Goal: Task Accomplishment & Management: Manage account settings

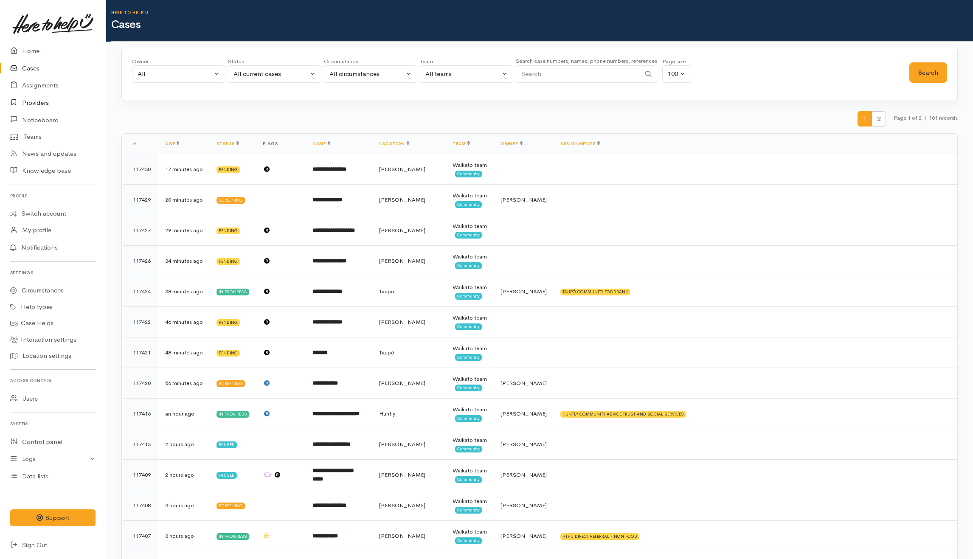
click at [27, 104] on link "Providers" at bounding box center [53, 102] width 106 height 17
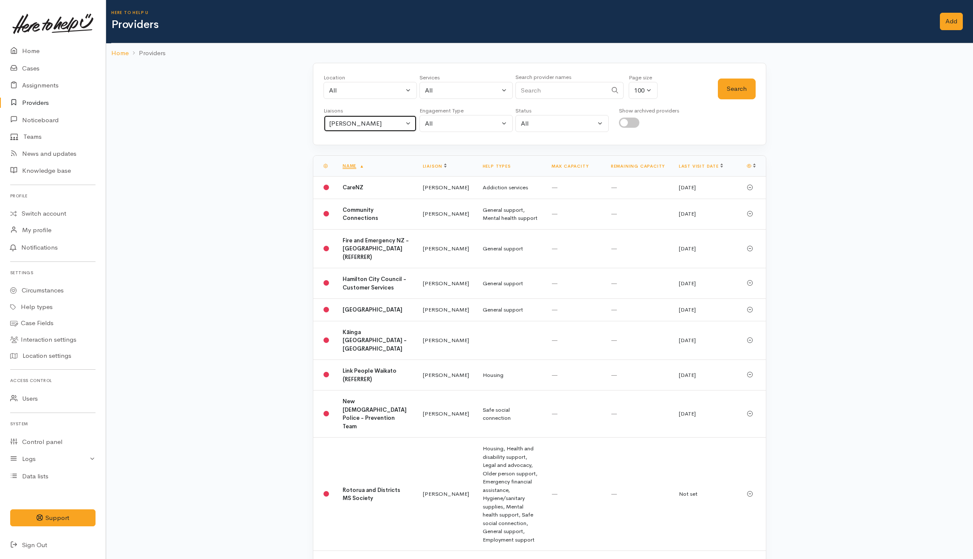
click at [380, 123] on div "[PERSON_NAME]" at bounding box center [366, 124] width 75 height 10
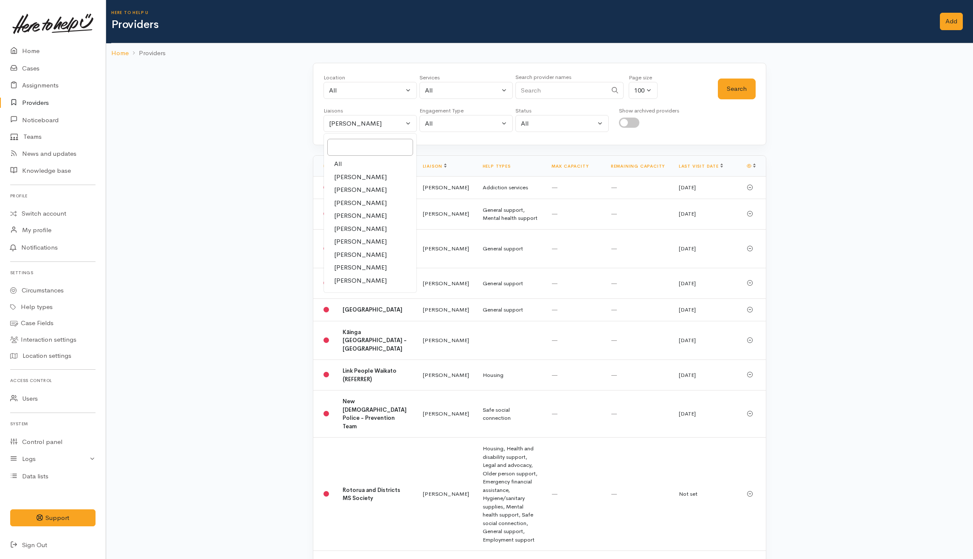
drag, startPoint x: 341, startPoint y: 165, endPoint x: 430, endPoint y: 121, distance: 99.4
click at [341, 163] on span "All" at bounding box center [338, 164] width 8 height 10
select select "null"
click at [581, 90] on input "Search" at bounding box center [561, 90] width 92 height 17
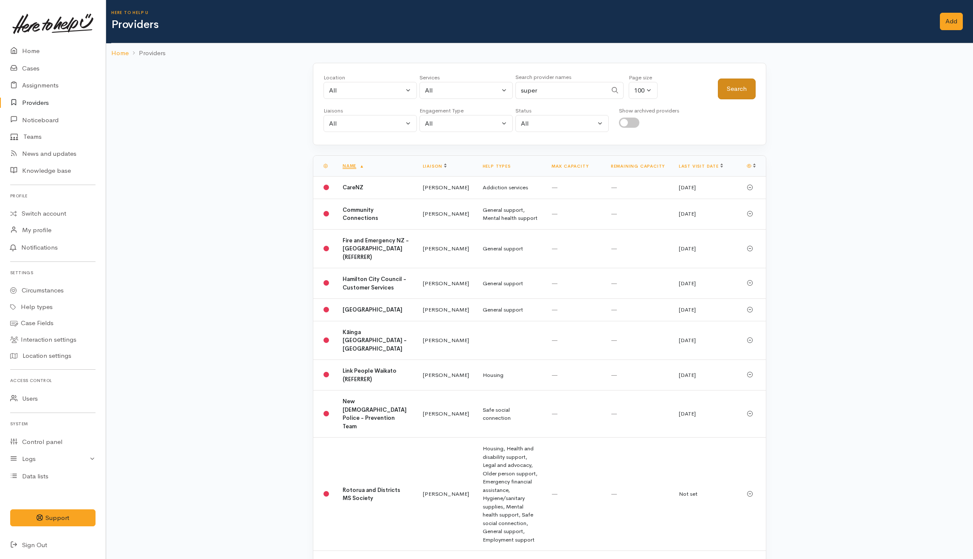
type input "super"
click at [737, 82] on button "Search" at bounding box center [737, 89] width 38 height 21
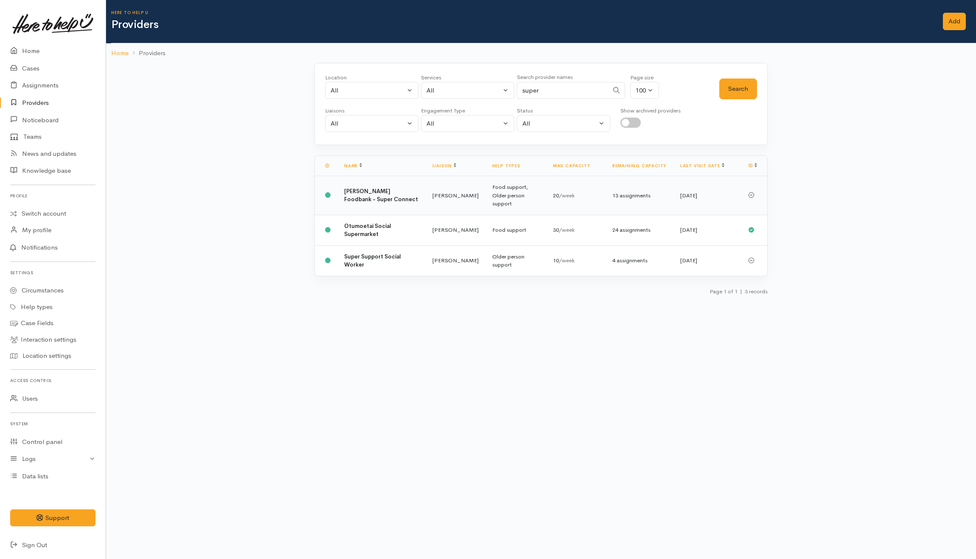
click at [365, 193] on b "[PERSON_NAME] Foodbank - Super Connect" at bounding box center [381, 196] width 74 height 16
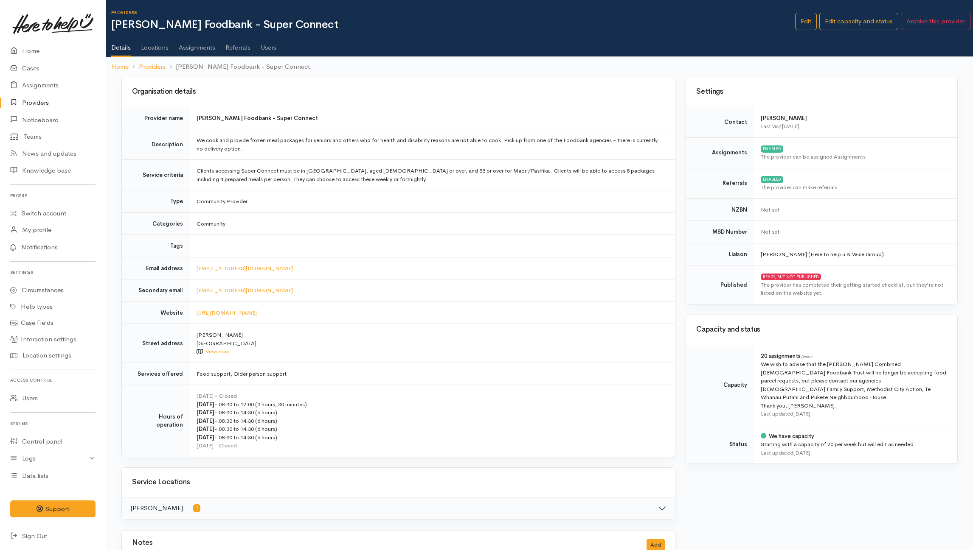
click at [270, 45] on link "Users" at bounding box center [269, 45] width 16 height 24
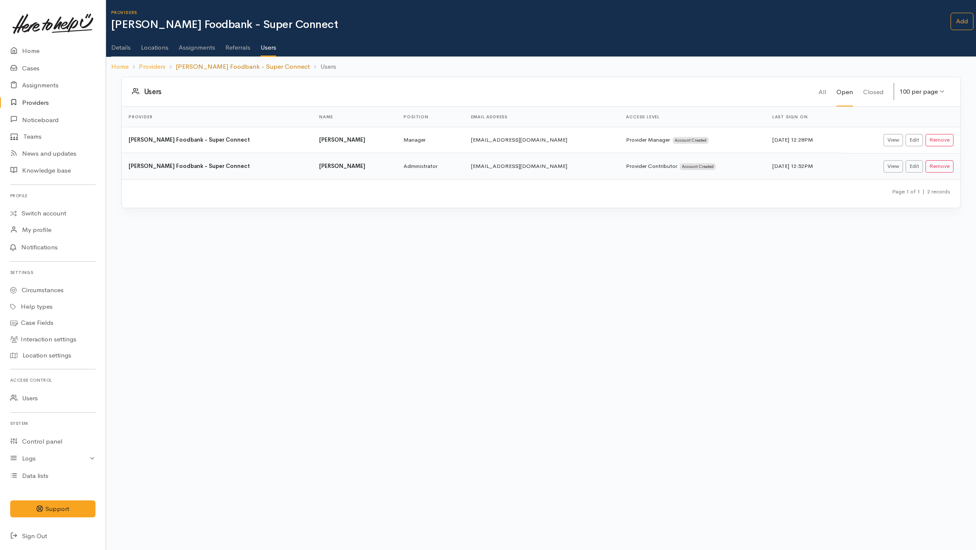
click at [257, 70] on link "Hamilton Foodbank - Super Connect" at bounding box center [243, 67] width 134 height 10
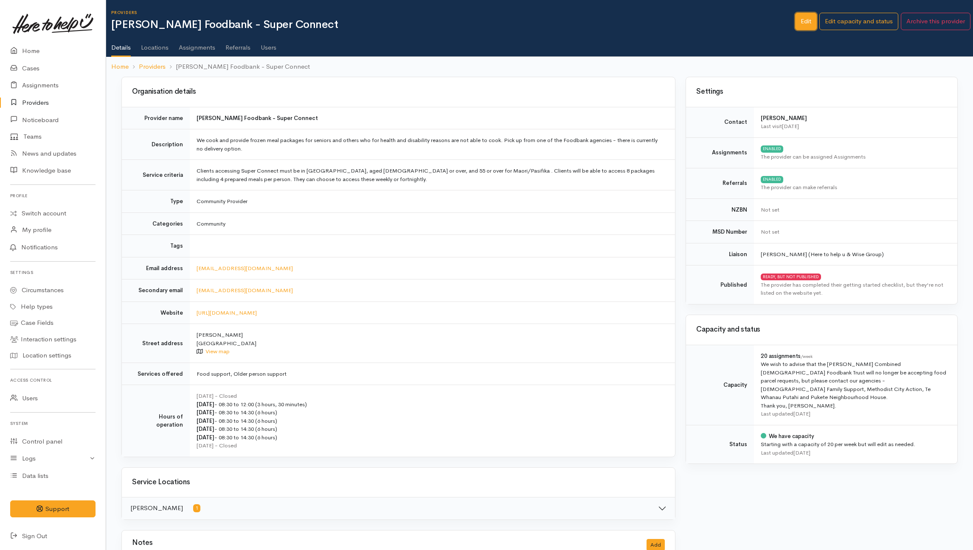
click at [800, 21] on link "Edit" at bounding box center [806, 21] width 22 height 17
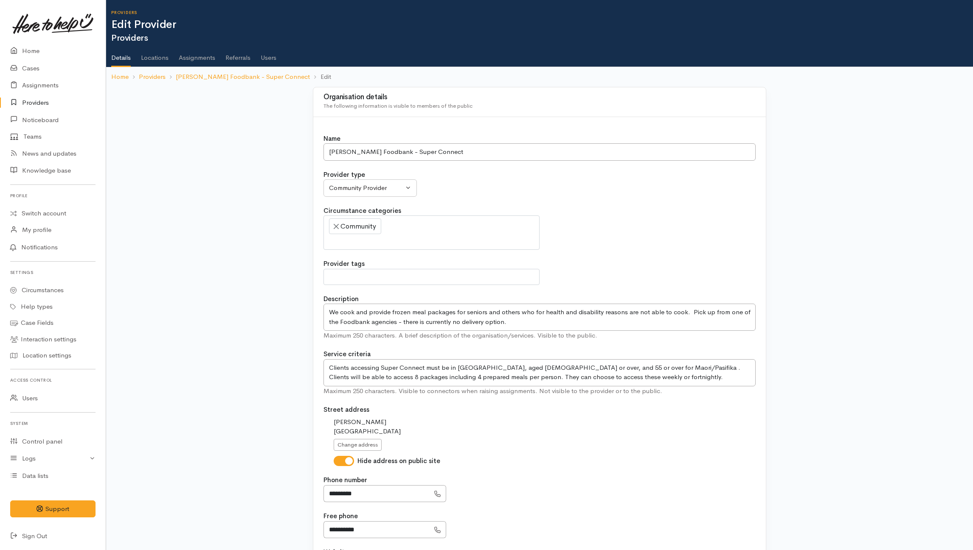
select select
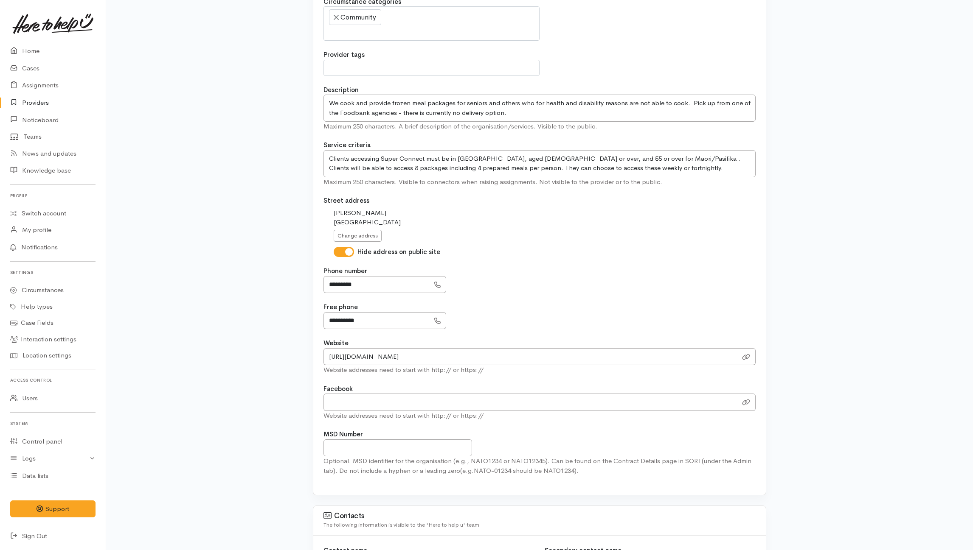
scroll to position [226, 0]
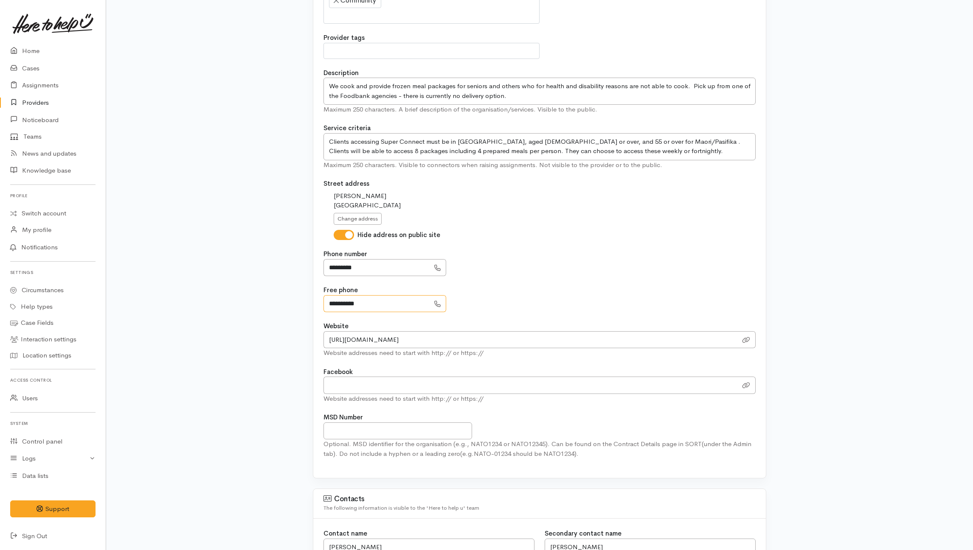
drag, startPoint x: 372, startPoint y: 305, endPoint x: 312, endPoint y: 298, distance: 60.2
click at [313, 298] on div "Organisation details The following information is visible to members of the pub…" at bounding box center [539, 170] width 453 height 618
